Goal: Information Seeking & Learning: Understand process/instructions

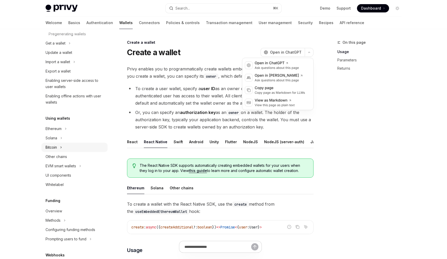
scroll to position [79, 0]
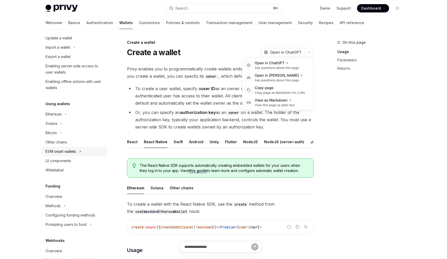
click at [79, 152] on button "EVM smart wallets" at bounding box center [74, 151] width 66 height 9
type textarea "*"
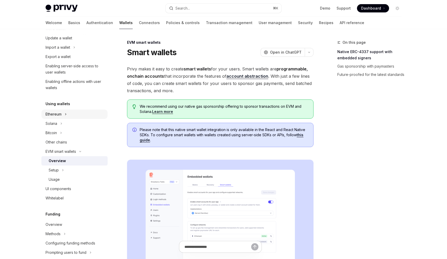
click at [67, 113] on icon "Toggle Ethereum section" at bounding box center [66, 114] width 2 height 6
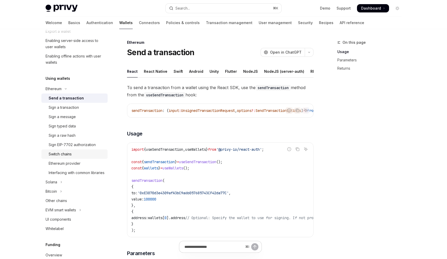
scroll to position [115, 0]
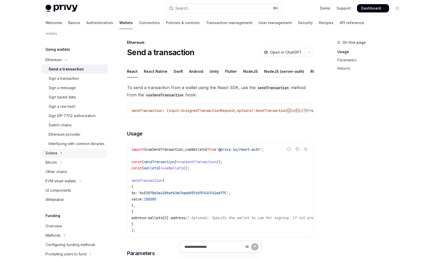
click at [72, 157] on button "Solana" at bounding box center [74, 152] width 66 height 9
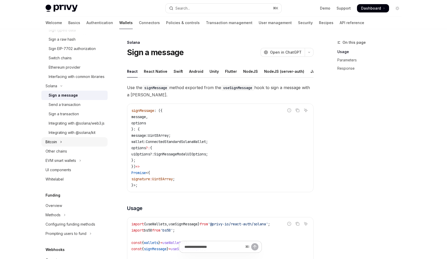
scroll to position [189, 0]
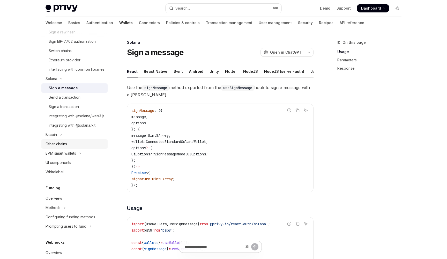
click at [96, 147] on div "Other chains" at bounding box center [75, 144] width 59 height 6
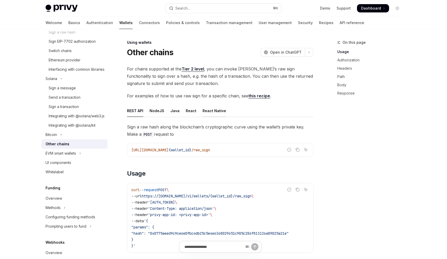
click at [212, 110] on div "React Native" at bounding box center [214, 110] width 24 height 12
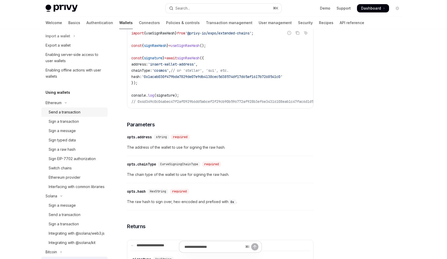
scroll to position [70, 0]
click at [72, 117] on link "Send a transaction" at bounding box center [74, 113] width 66 height 9
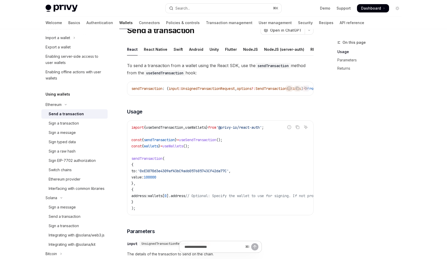
scroll to position [22, 0]
click at [153, 48] on div "React Native" at bounding box center [156, 49] width 24 height 12
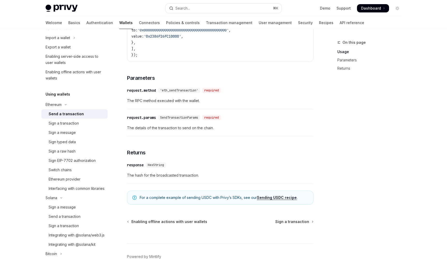
scroll to position [250, 0]
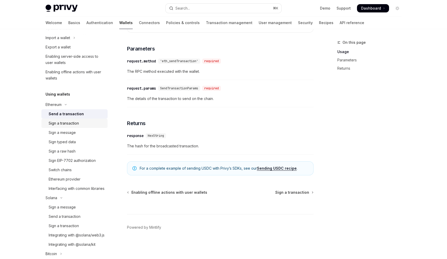
click at [69, 122] on div "Sign a transaction" at bounding box center [64, 123] width 30 height 6
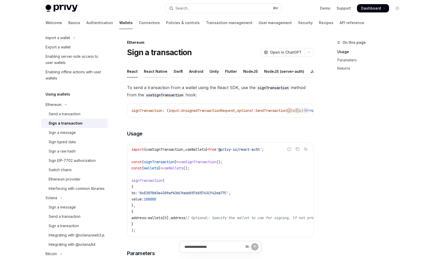
click at [151, 67] on div "React Native" at bounding box center [156, 71] width 24 height 12
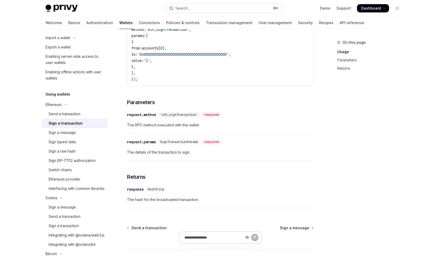
scroll to position [215, 0]
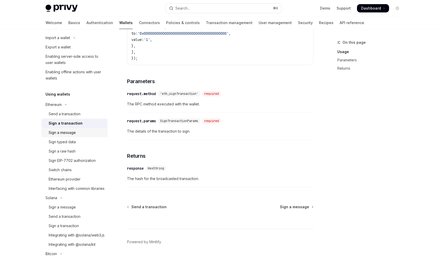
click at [68, 130] on div "Sign a message" at bounding box center [62, 132] width 27 height 6
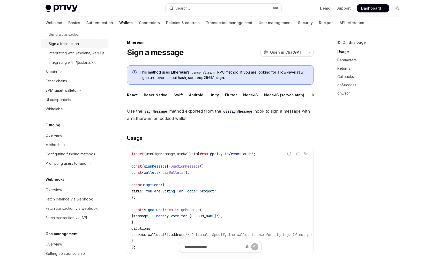
scroll to position [253, 0]
click at [84, 94] on button "EVM smart wallets" at bounding box center [74, 89] width 66 height 9
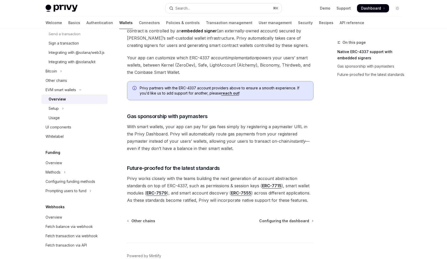
scroll to position [376, 0]
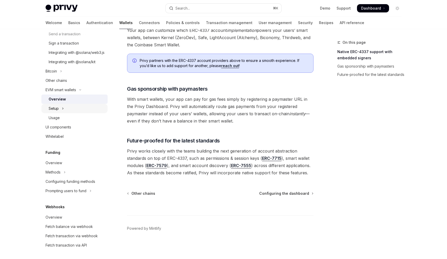
click at [67, 113] on button "Setup" at bounding box center [74, 108] width 66 height 9
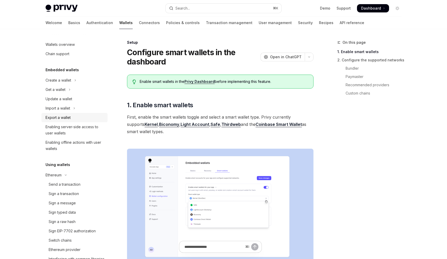
scroll to position [2, 0]
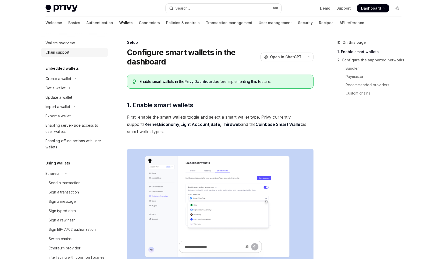
click at [69, 53] on div "Chain support" at bounding box center [58, 52] width 24 height 6
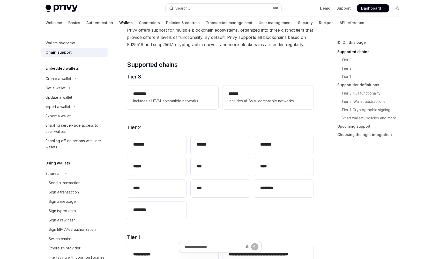
scroll to position [65, 0]
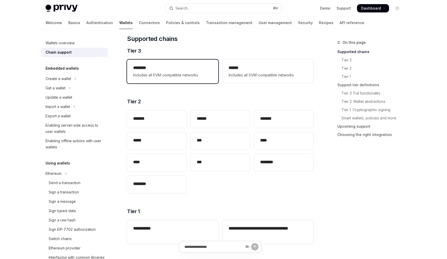
click at [169, 78] on span "Includes all EVM-compatible networks" at bounding box center [172, 75] width 79 height 6
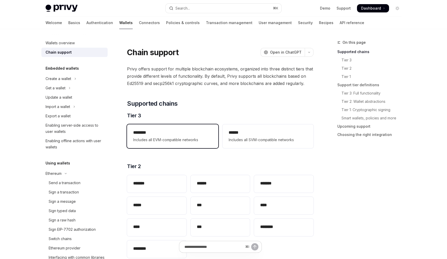
click at [180, 131] on h2 "********" at bounding box center [172, 132] width 79 height 6
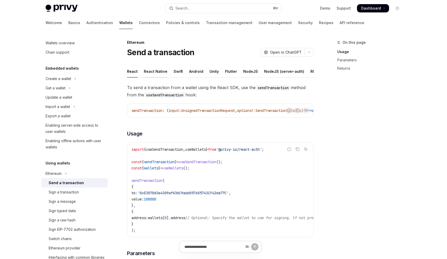
click at [148, 68] on div "React Native" at bounding box center [156, 71] width 24 height 12
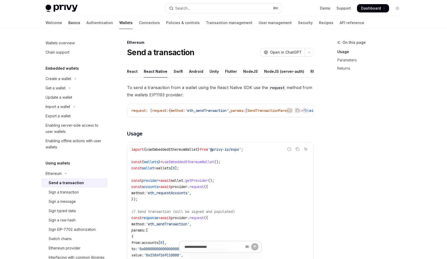
click at [68, 24] on link "Basics" at bounding box center [74, 23] width 12 height 12
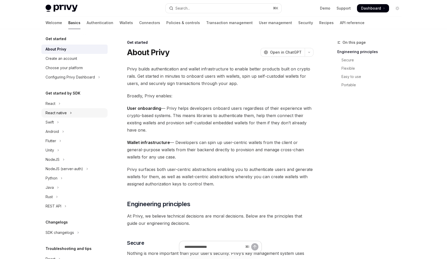
click at [69, 112] on button "React native" at bounding box center [74, 112] width 66 height 9
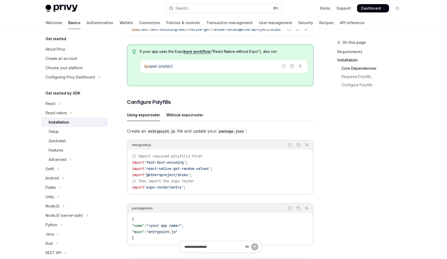
scroll to position [93, 0]
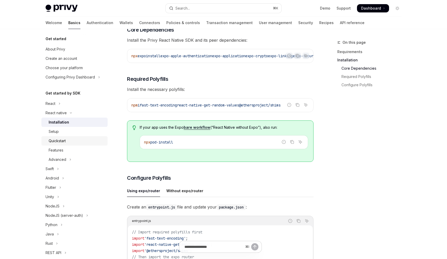
click at [66, 142] on div "Quickstart" at bounding box center [57, 141] width 17 height 6
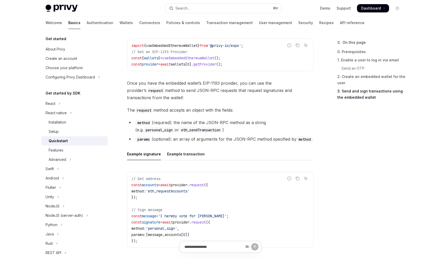
scroll to position [642, 0]
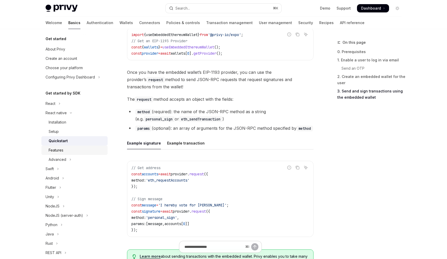
click at [59, 148] on div "Features" at bounding box center [56, 150] width 15 height 6
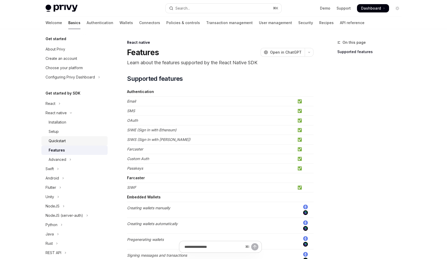
click at [66, 141] on div "Quickstart" at bounding box center [57, 141] width 17 height 6
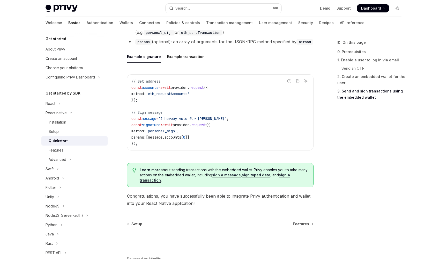
scroll to position [760, 0]
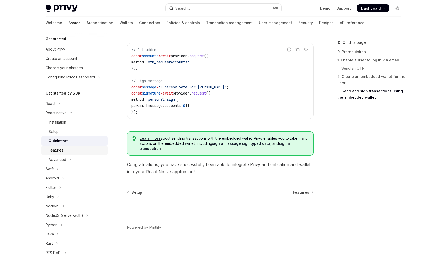
click at [62, 150] on div "Features" at bounding box center [56, 150] width 15 height 6
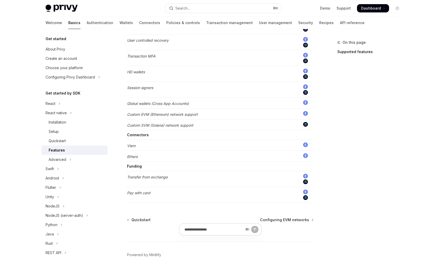
scroll to position [296, 0]
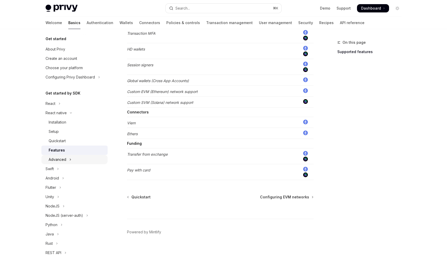
click at [63, 162] on div "Advanced" at bounding box center [58, 159] width 18 height 6
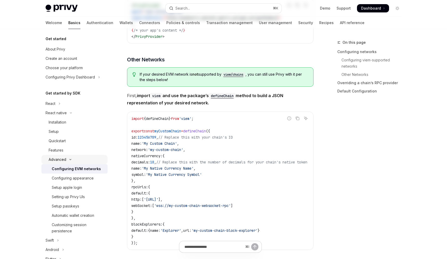
type textarea "*"
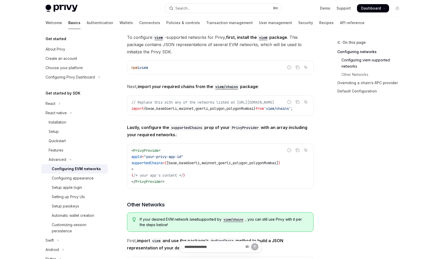
scroll to position [152, 0]
click at [148, 66] on span "viem" at bounding box center [144, 66] width 8 height 5
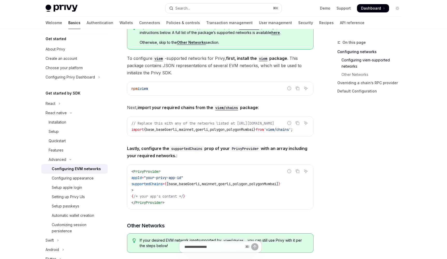
scroll to position [123, 0]
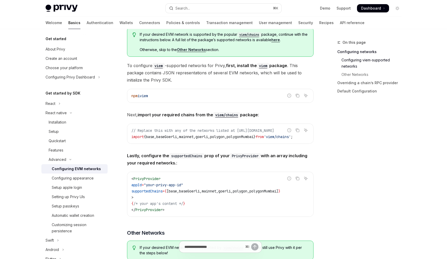
copy span "viem"
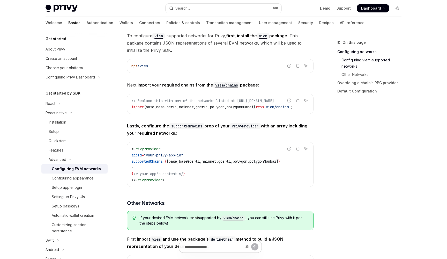
scroll to position [153, 0]
click at [152, 105] on span "base" at bounding box center [150, 106] width 8 height 5
copy span "base"
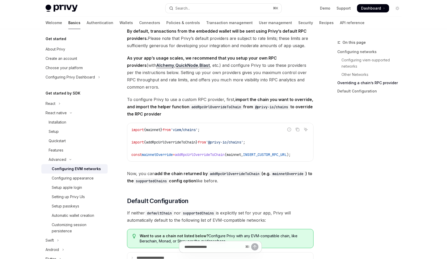
scroll to position [648, 0]
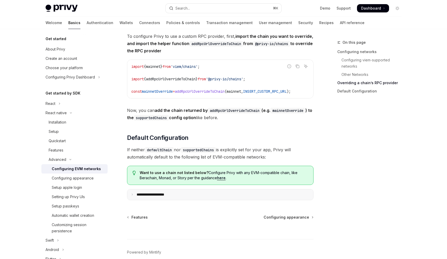
click at [168, 200] on summary "**********" at bounding box center [220, 194] width 186 height 11
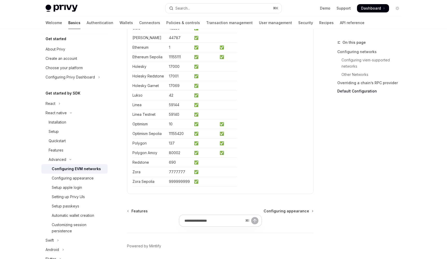
scroll to position [705, 0]
